Goal: Information Seeking & Learning: Learn about a topic

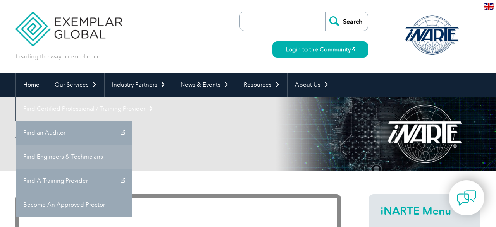
click at [132, 145] on link "Find Engineers & Technicians" at bounding box center [74, 157] width 116 height 24
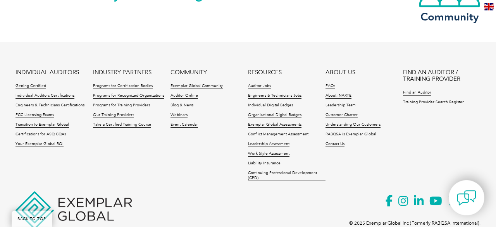
scroll to position [1745, 0]
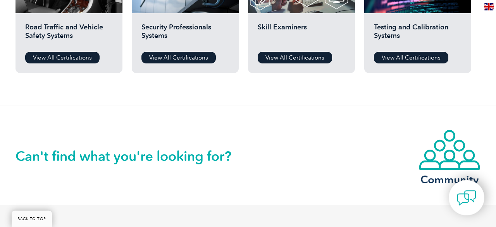
scroll to position [700, 0]
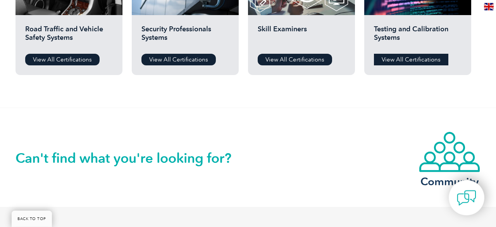
click at [416, 61] on link "View All Certifications" at bounding box center [411, 60] width 74 height 12
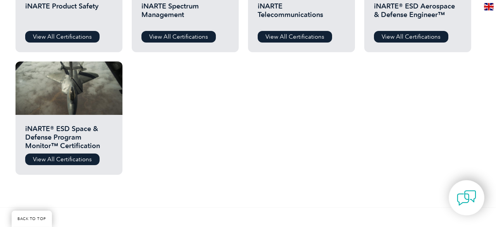
scroll to position [480, 0]
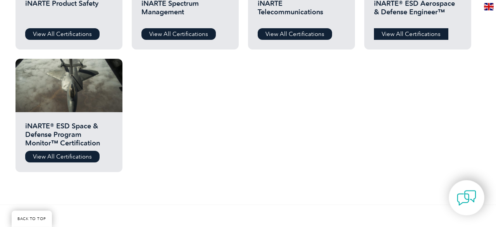
click at [417, 33] on link "View All Certifications" at bounding box center [411, 34] width 74 height 12
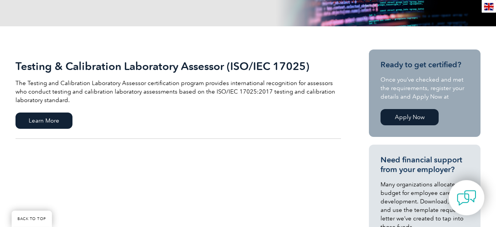
scroll to position [147, 0]
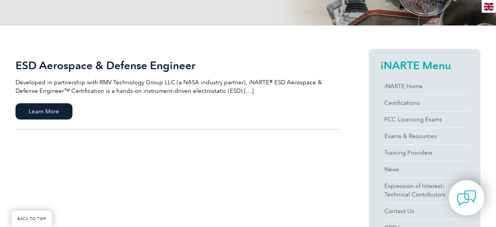
scroll to position [143, 0]
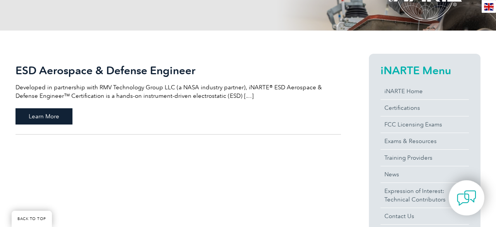
click at [29, 115] on span "Learn More" at bounding box center [43, 116] width 57 height 16
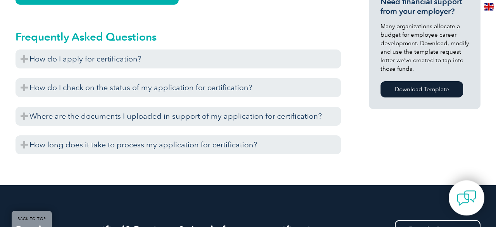
scroll to position [573, 0]
